Goal: Transaction & Acquisition: Purchase product/service

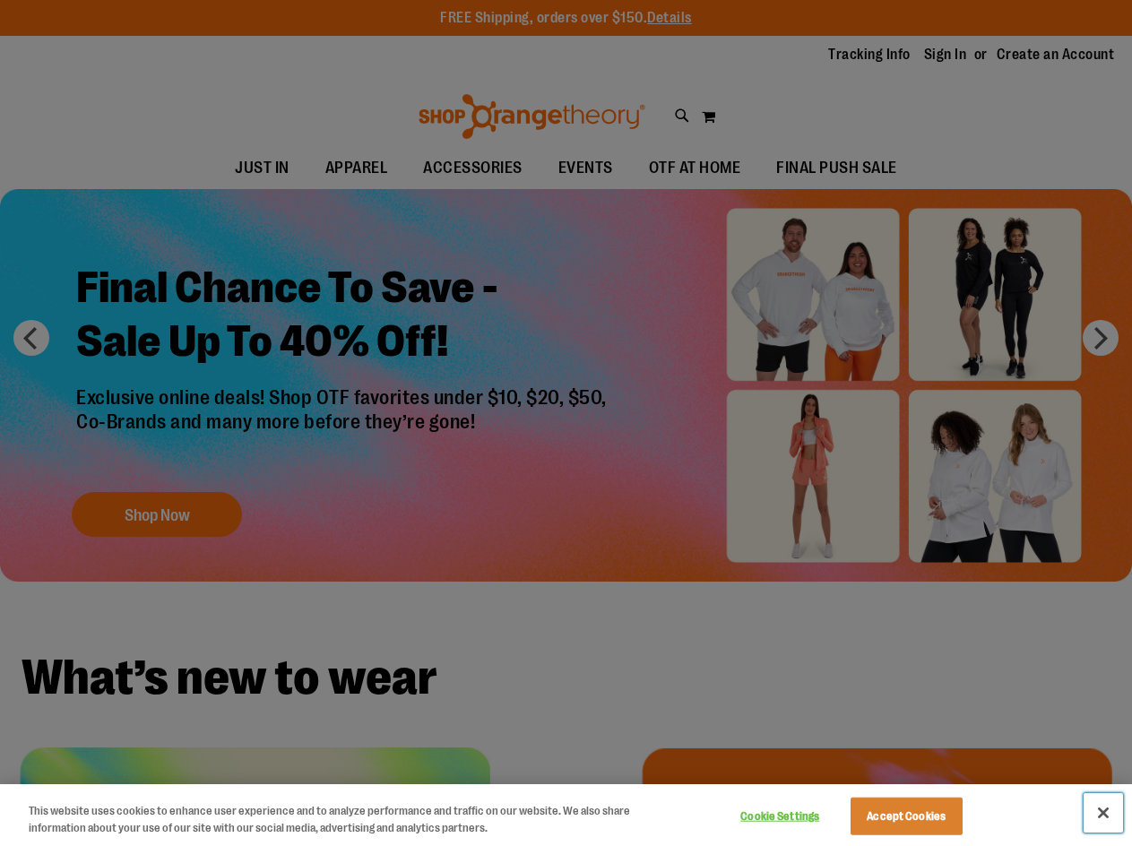
click at [1096, 818] on button "Close" at bounding box center [1103, 812] width 39 height 39
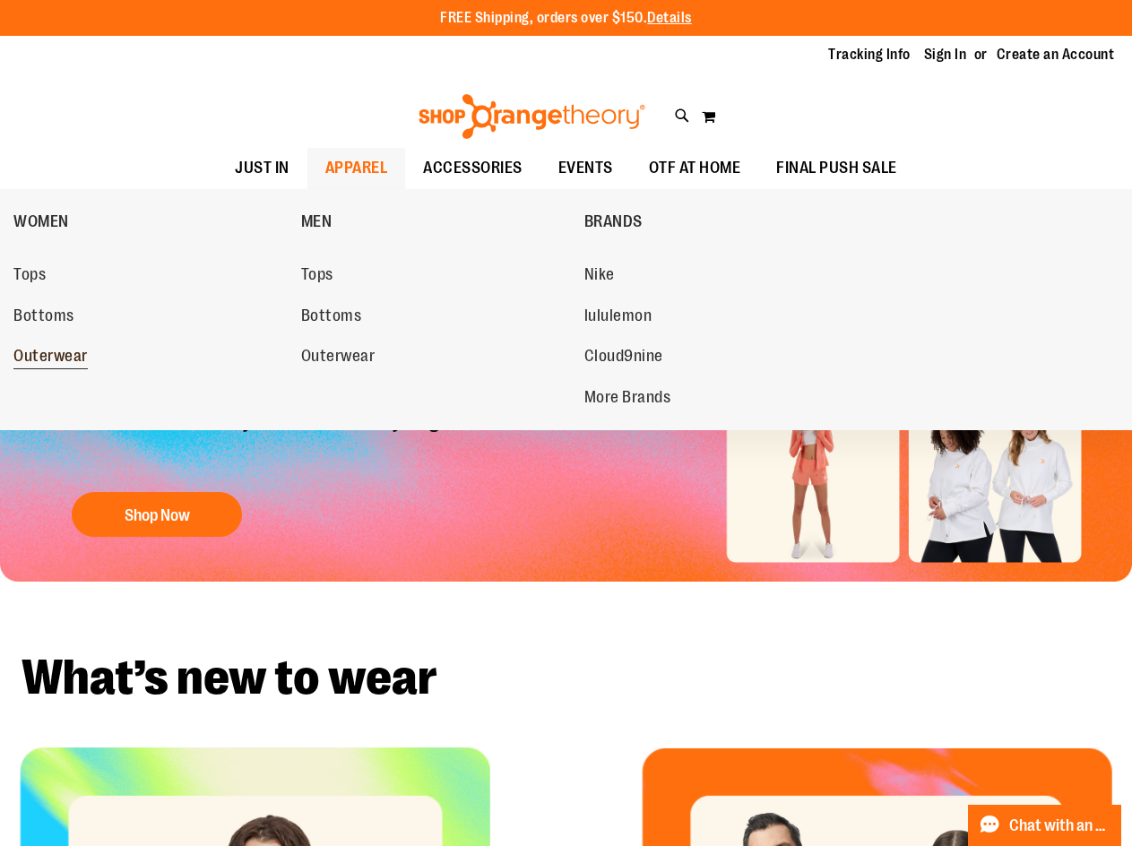
click at [59, 345] on link "Outerwear" at bounding box center [148, 357] width 270 height 32
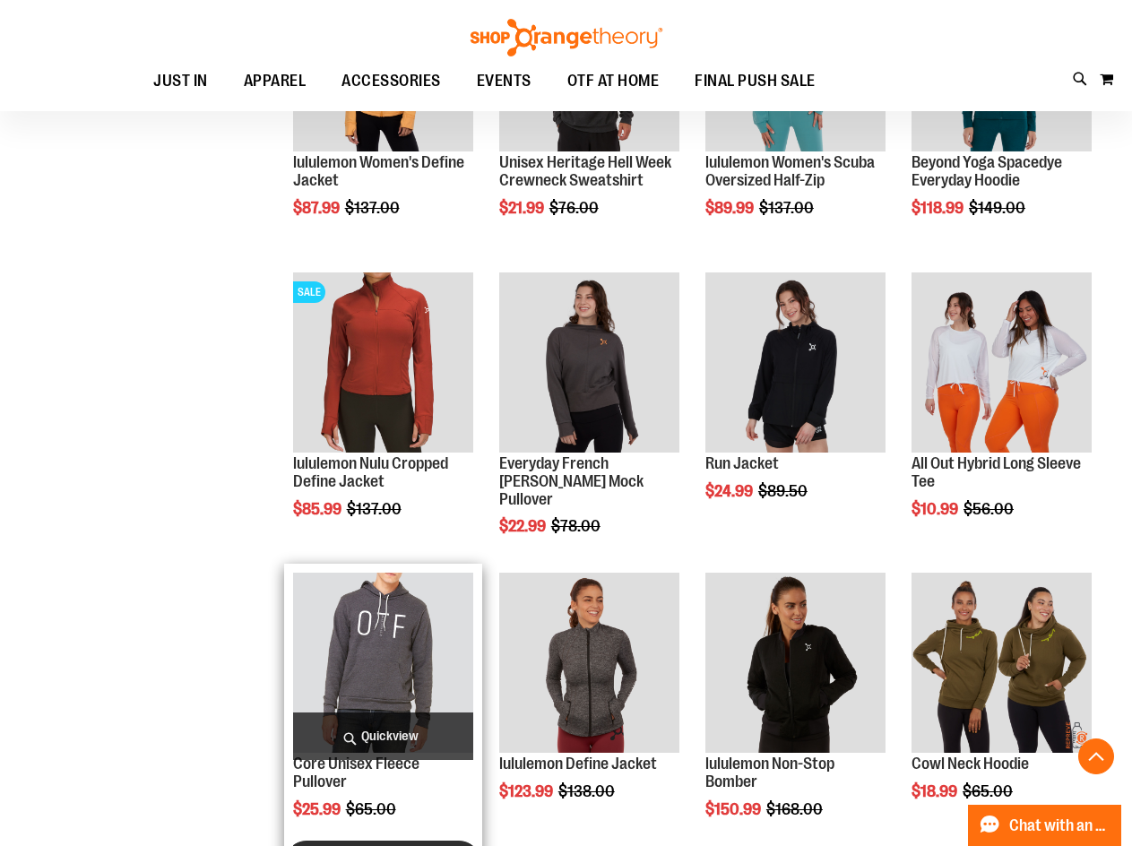
scroll to position [1254, 0]
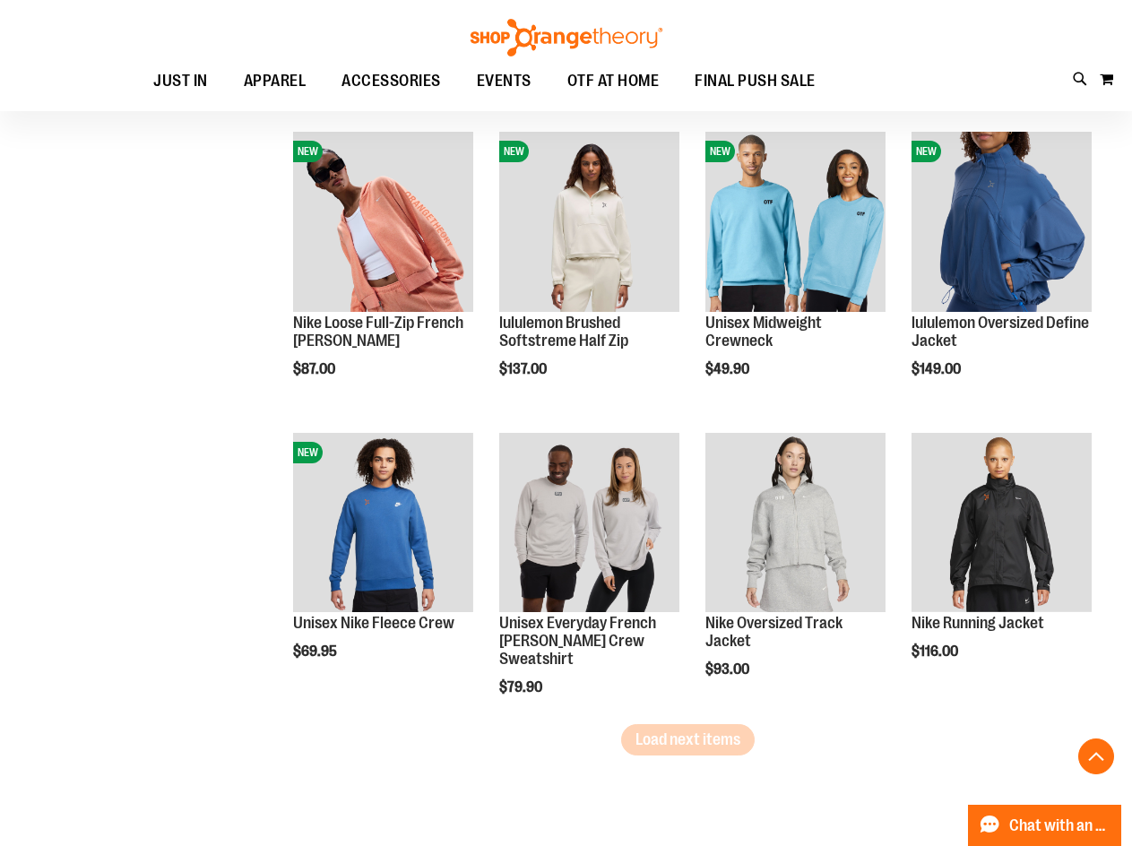
scroll to position [2330, 0]
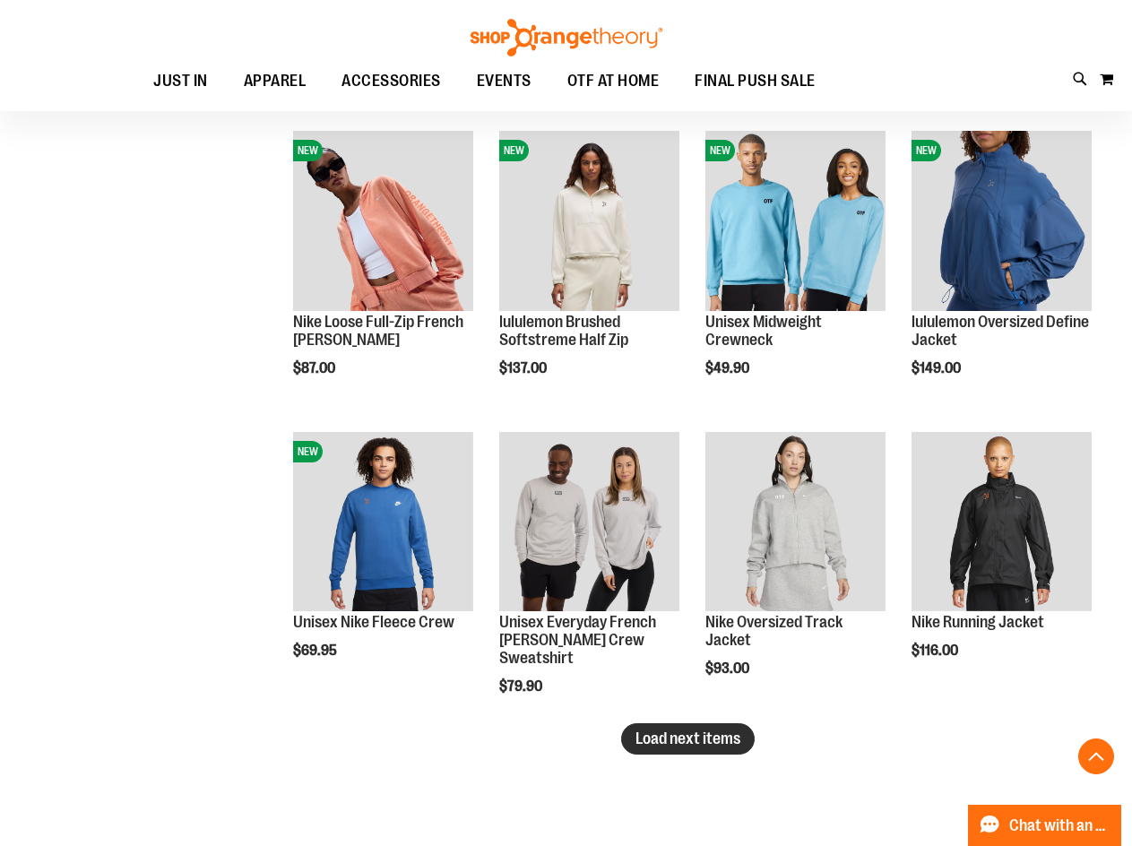
click at [699, 736] on span "Load next items" at bounding box center [688, 739] width 105 height 18
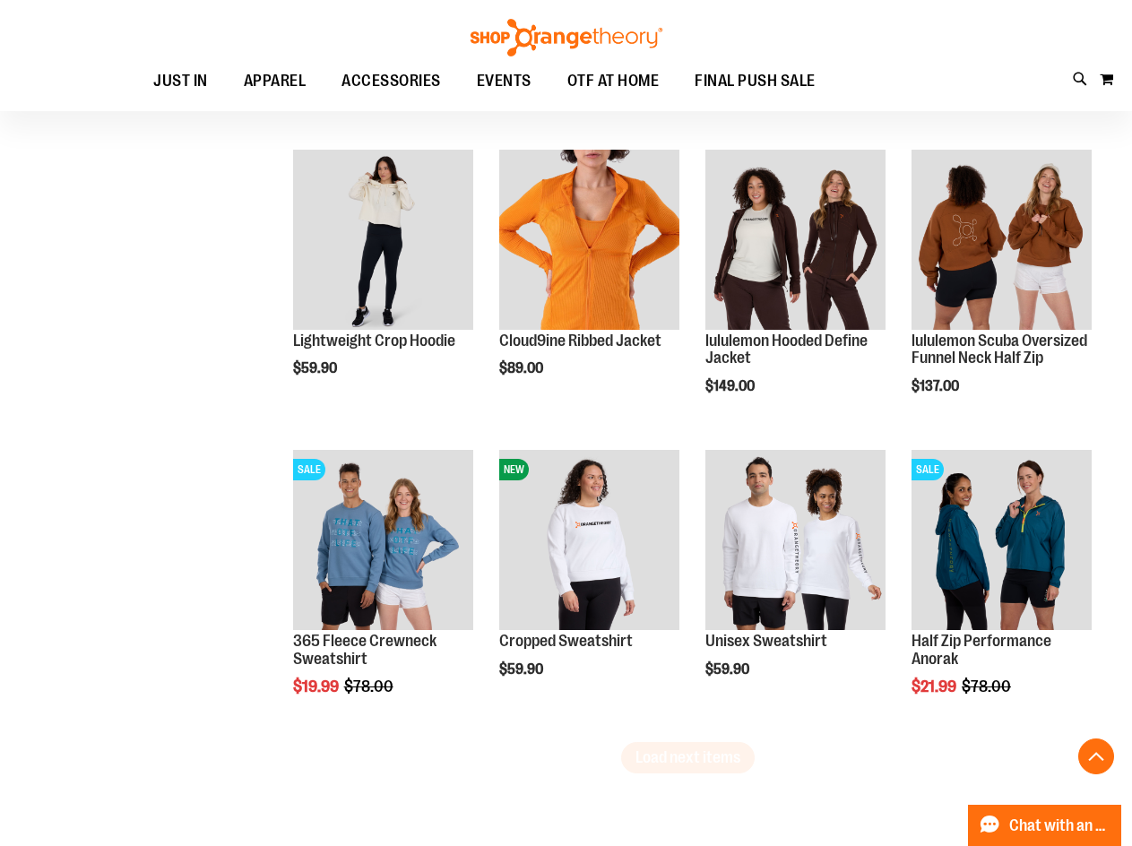
scroll to position [3227, 0]
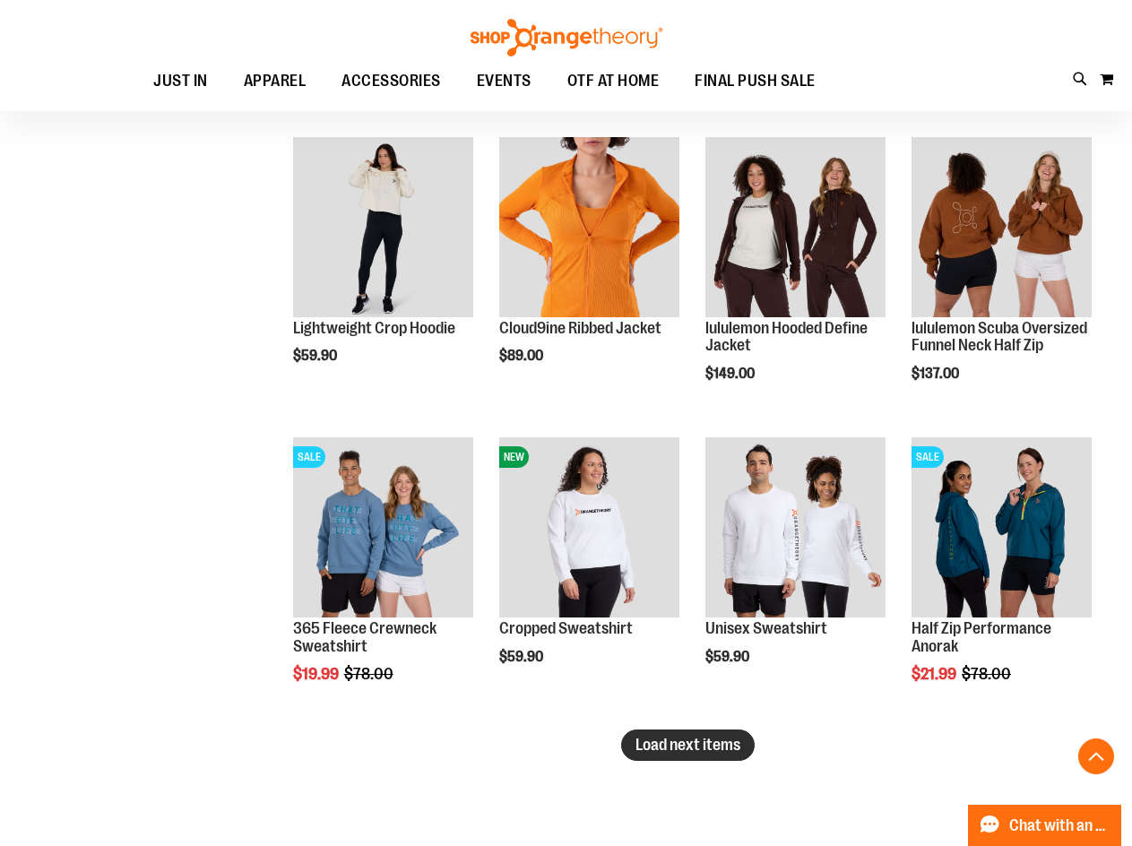
click at [723, 747] on span "Load next items" at bounding box center [688, 745] width 105 height 18
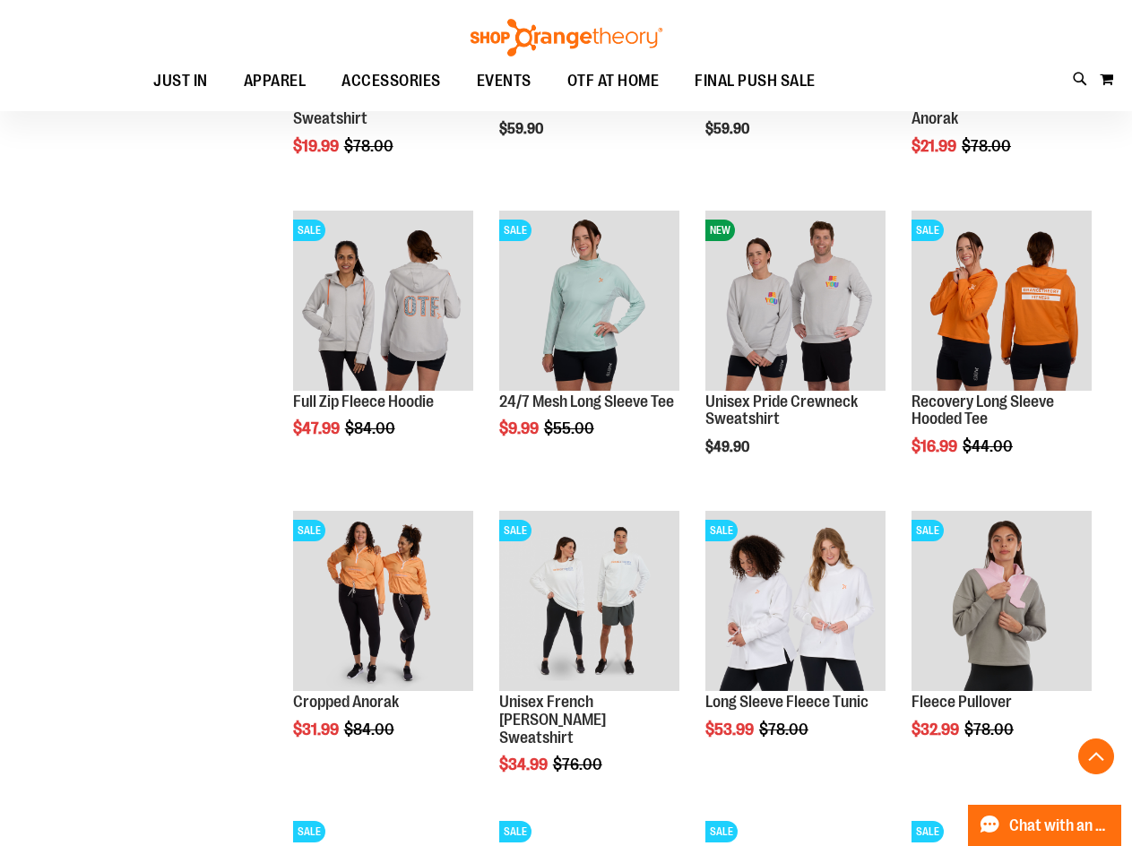
scroll to position [3944, 0]
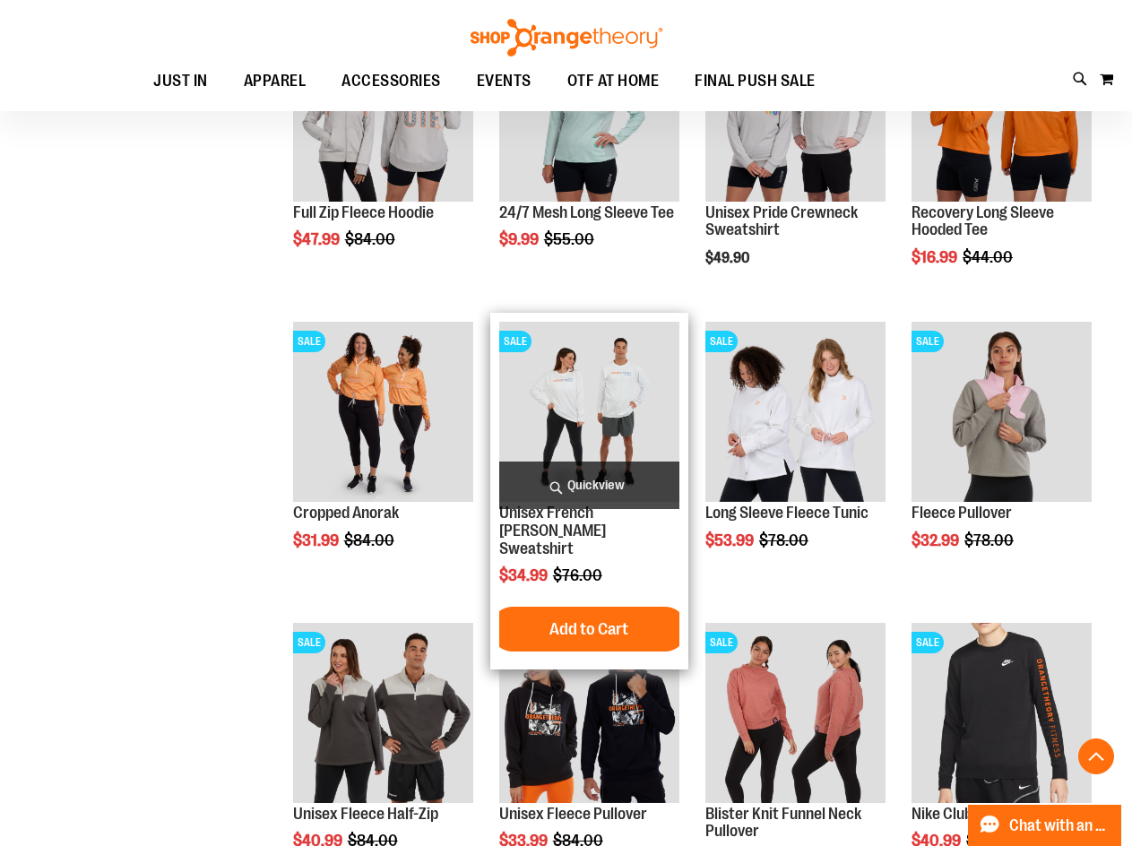
click at [598, 431] on img "product" at bounding box center [589, 412] width 180 height 180
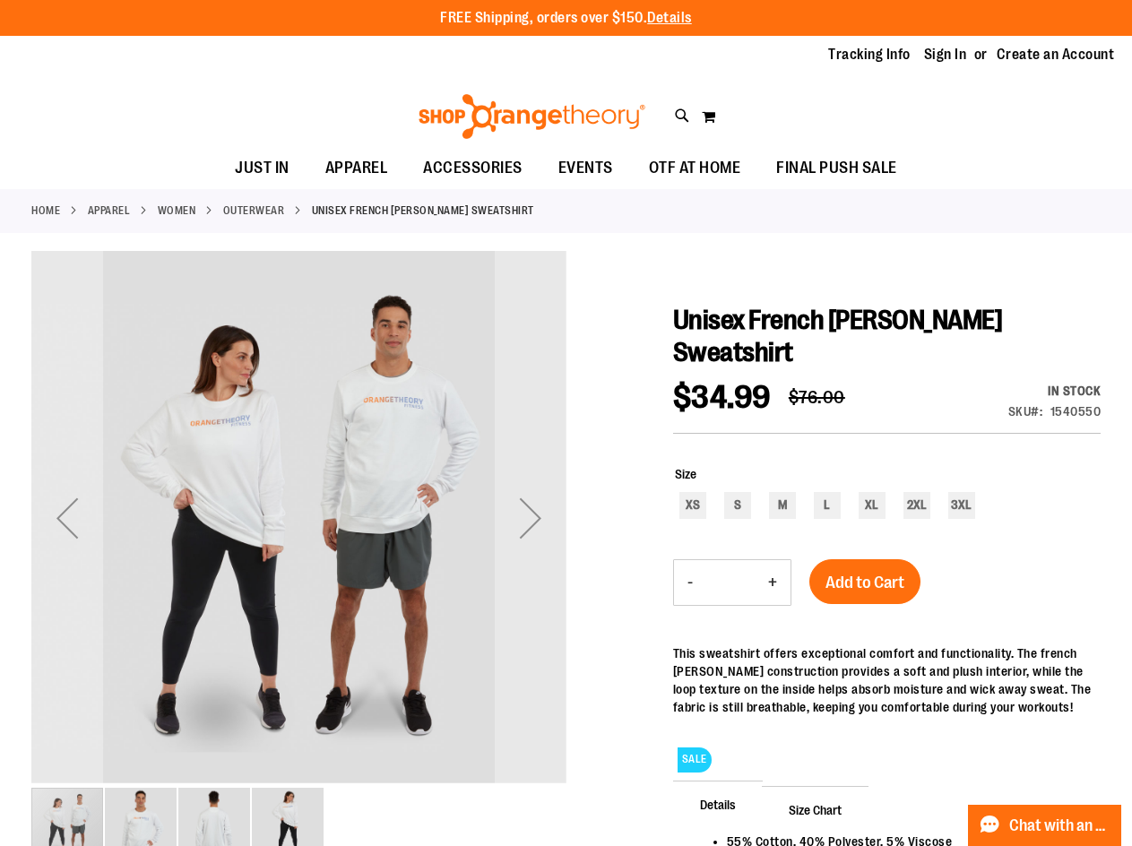
click at [299, 822] on img "image 4 of 4" at bounding box center [288, 824] width 72 height 72
